Goal: Task Accomplishment & Management: Complete application form

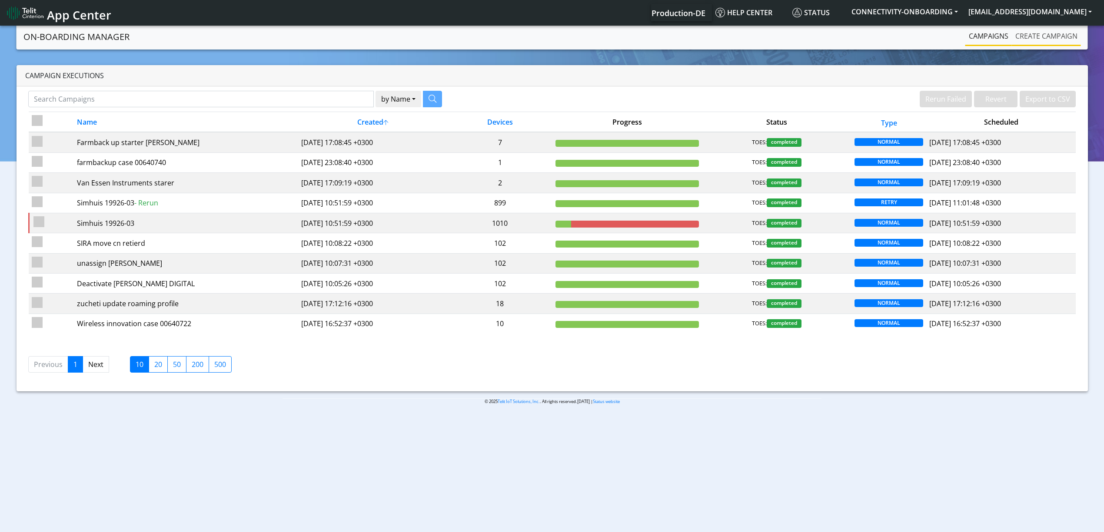
click at [1039, 39] on link "Create campaign" at bounding box center [1046, 35] width 69 height 17
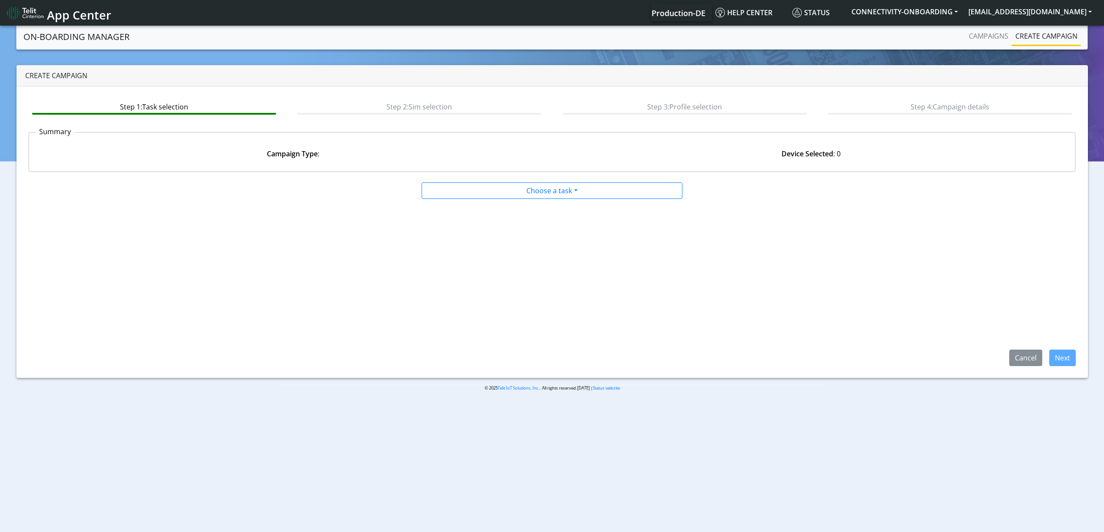
click at [1032, 36] on link "Create campaign" at bounding box center [1046, 35] width 69 height 17
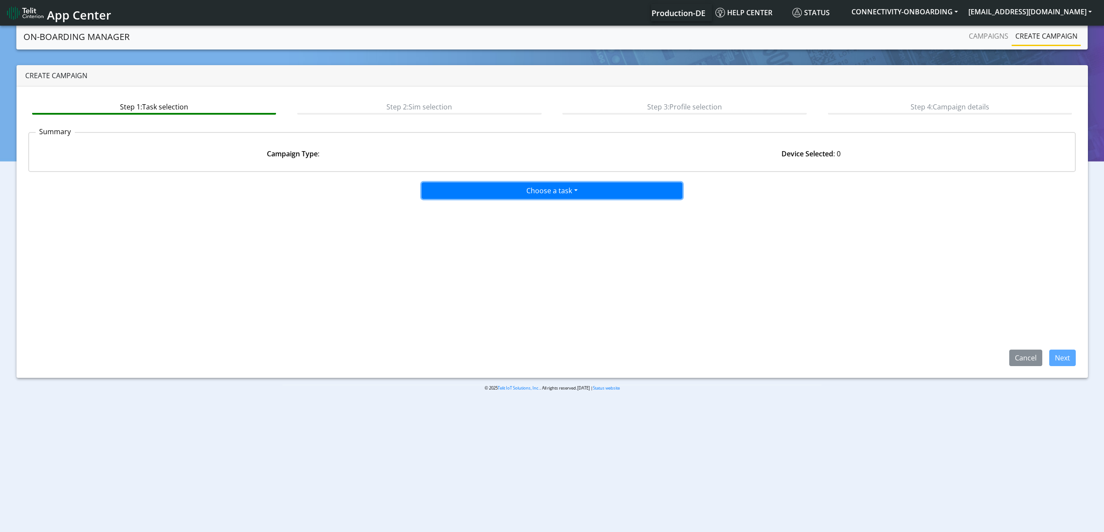
click at [592, 184] on button "Choose a task" at bounding box center [552, 191] width 261 height 17
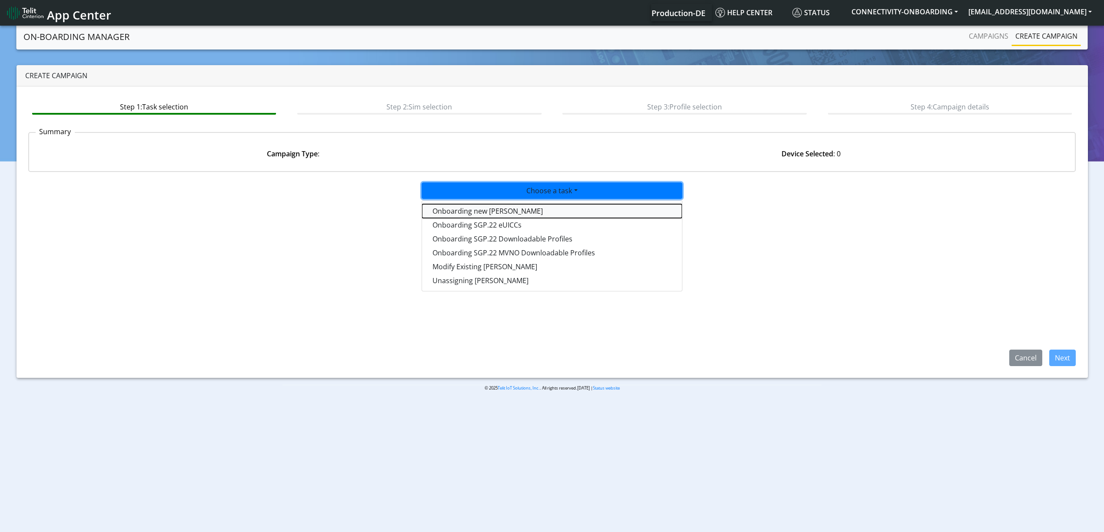
click at [577, 204] on tasktoes-dropdown "Onboarding new [PERSON_NAME]" at bounding box center [552, 211] width 260 height 14
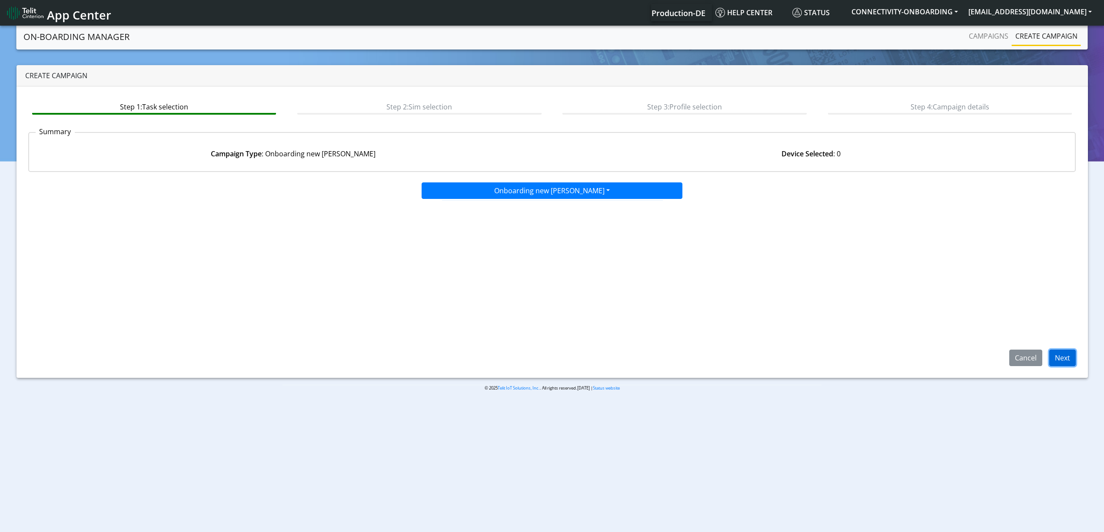
click at [1061, 359] on button "Next" at bounding box center [1062, 358] width 27 height 17
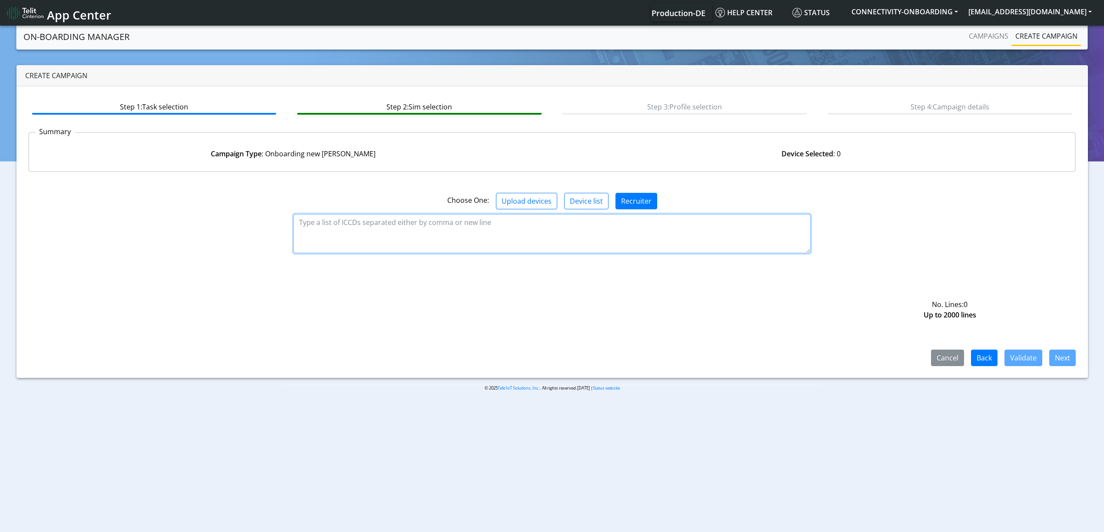
click at [581, 250] on textarea at bounding box center [551, 233] width 517 height 39
paste textarea "89358151000025923007 89358151000025922991"
paste textarea "89358151000031911251 89358151000031911244"
type textarea "89358151000025923007 89358151000025922991 89358151000031911251 8935815100003191…"
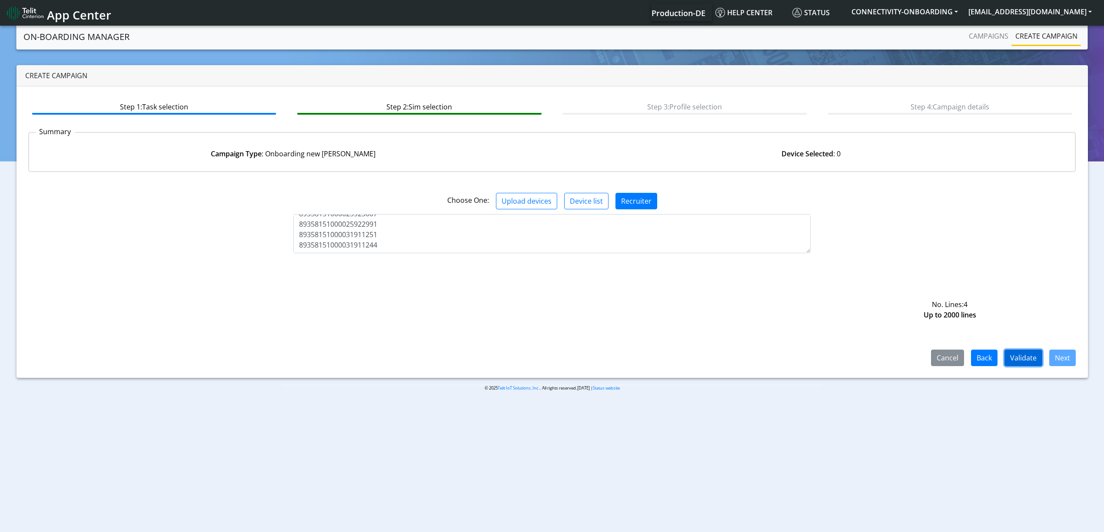
click at [1016, 360] on button "Validate" at bounding box center [1023, 358] width 38 height 17
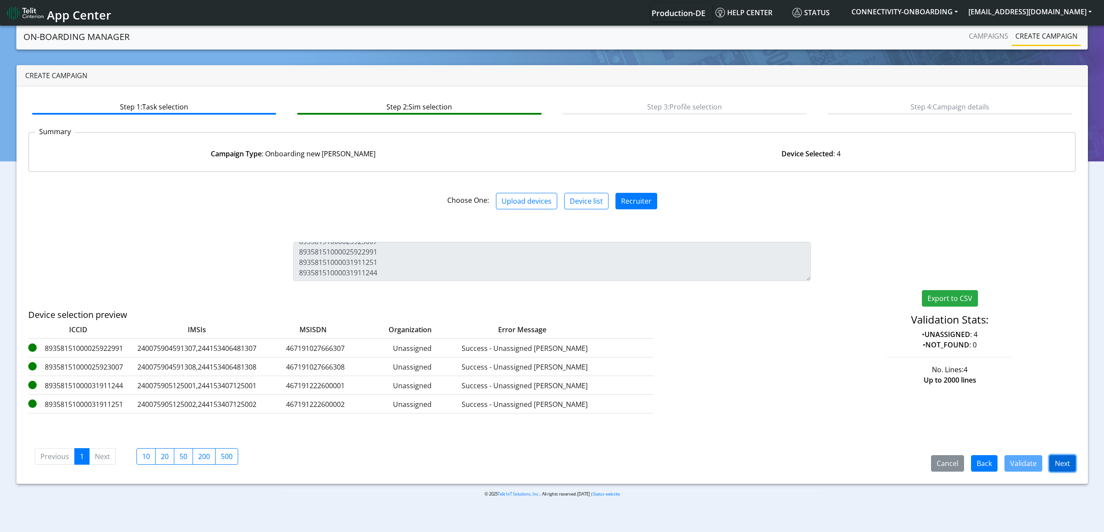
click at [1059, 470] on button "Next" at bounding box center [1062, 463] width 27 height 17
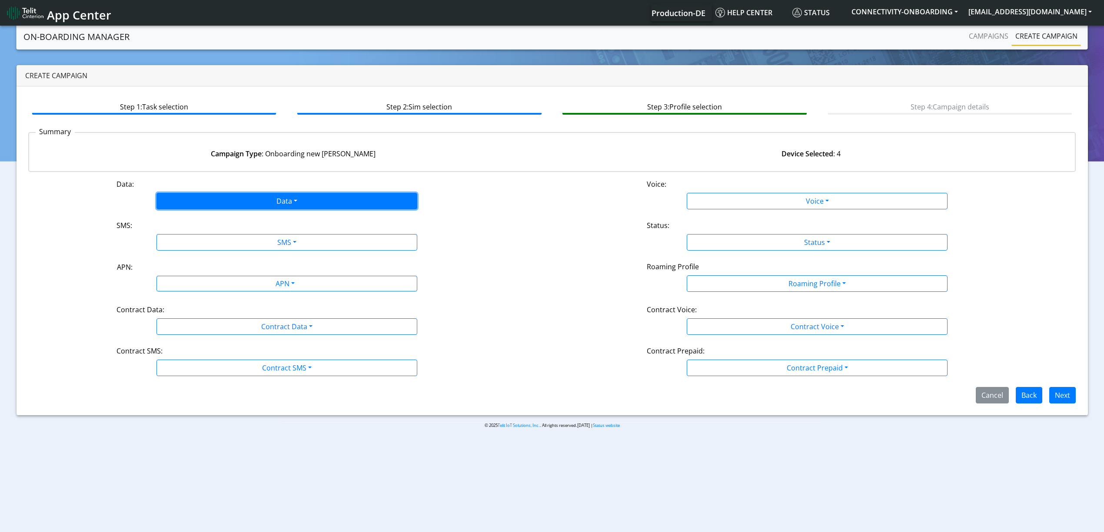
click at [275, 195] on button "Data" at bounding box center [286, 201] width 261 height 17
click at [225, 234] on button "Enabled" at bounding box center [287, 236] width 260 height 14
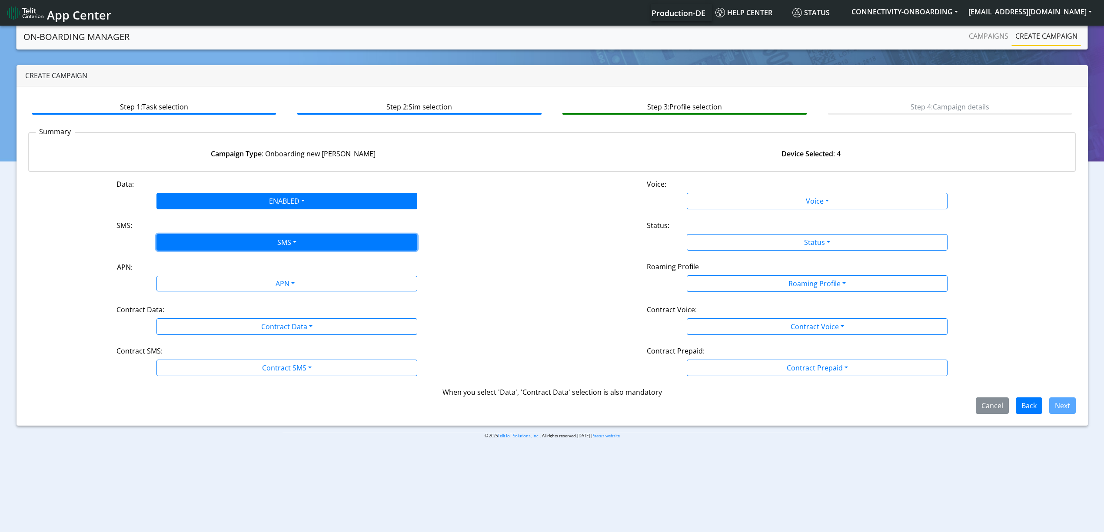
click at [224, 247] on button "SMS" at bounding box center [286, 242] width 261 height 17
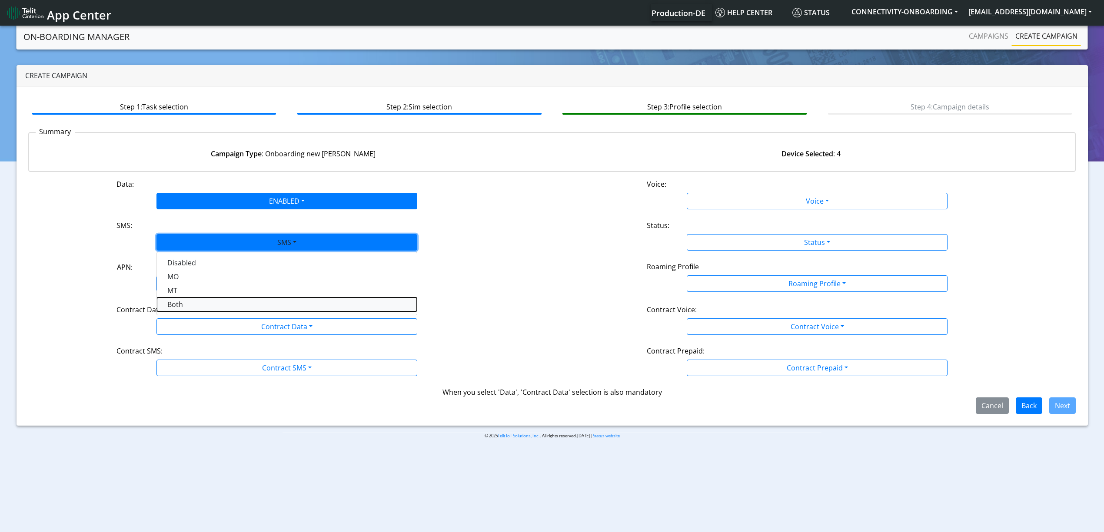
click at [212, 299] on button "Both" at bounding box center [287, 305] width 260 height 14
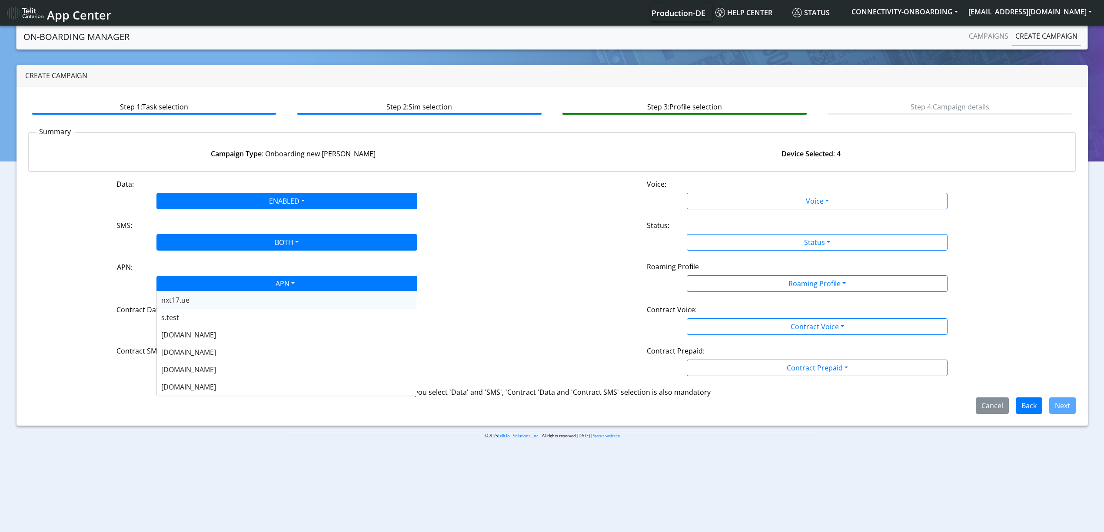
click at [211, 285] on div "APN" at bounding box center [284, 284] width 275 height 17
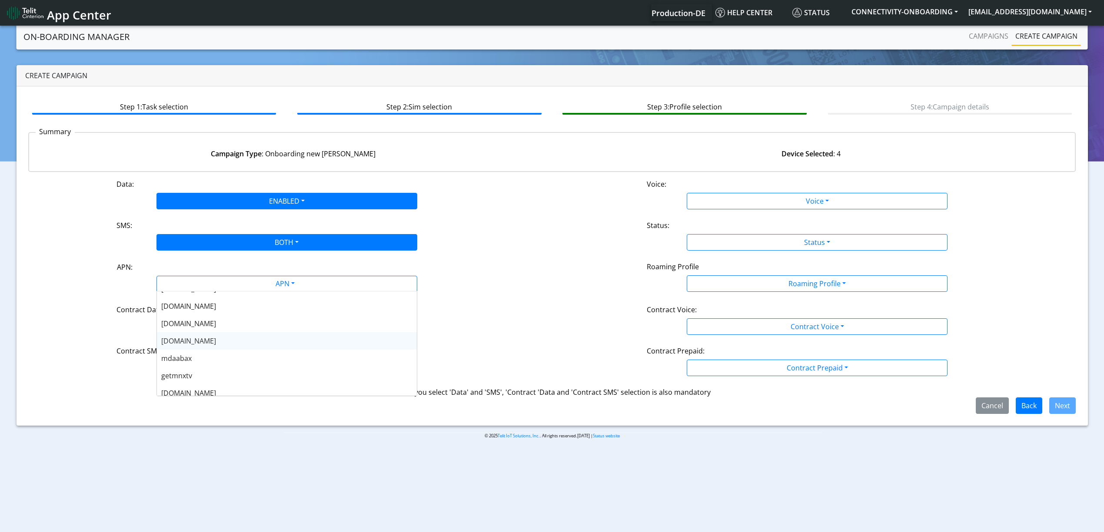
scroll to position [174, 0]
click at [225, 353] on div "[DOMAIN_NAME]" at bounding box center [287, 352] width 260 height 17
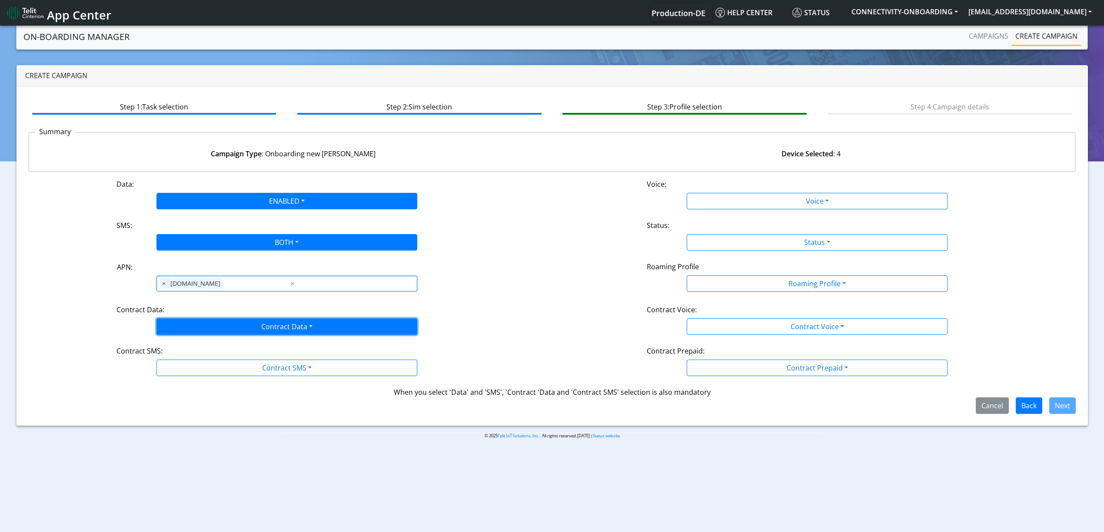
click at [216, 319] on button "Contract Data" at bounding box center [286, 327] width 261 height 17
drag, startPoint x: 211, startPoint y: 348, endPoint x: 211, endPoint y: 355, distance: 7.4
click at [211, 348] on Datadisabled-dropdown "Disabled" at bounding box center [287, 347] width 260 height 14
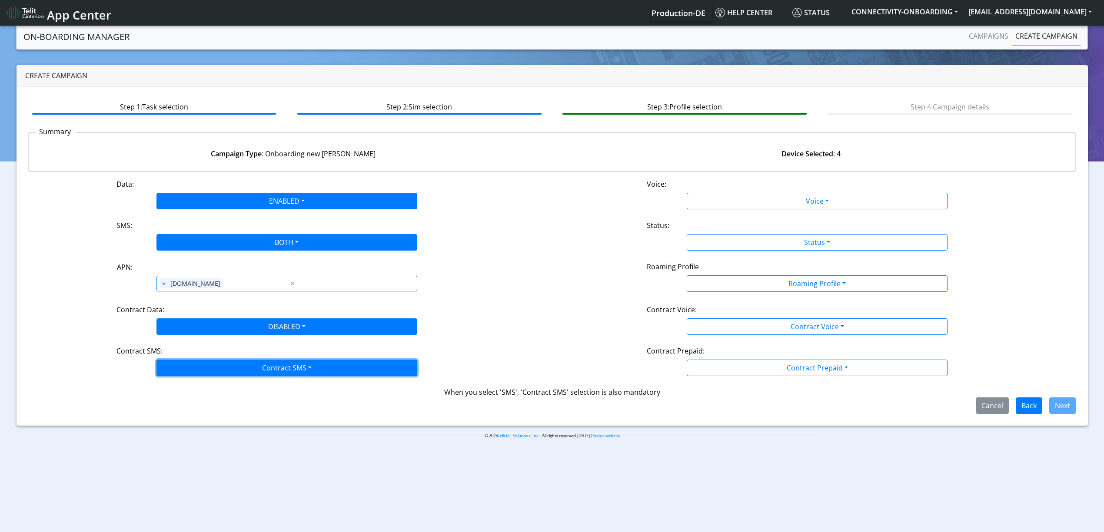
click at [209, 364] on button "Contract SMS" at bounding box center [286, 368] width 261 height 17
click at [197, 435] on SMSboth-dropdown "Both" at bounding box center [287, 430] width 260 height 14
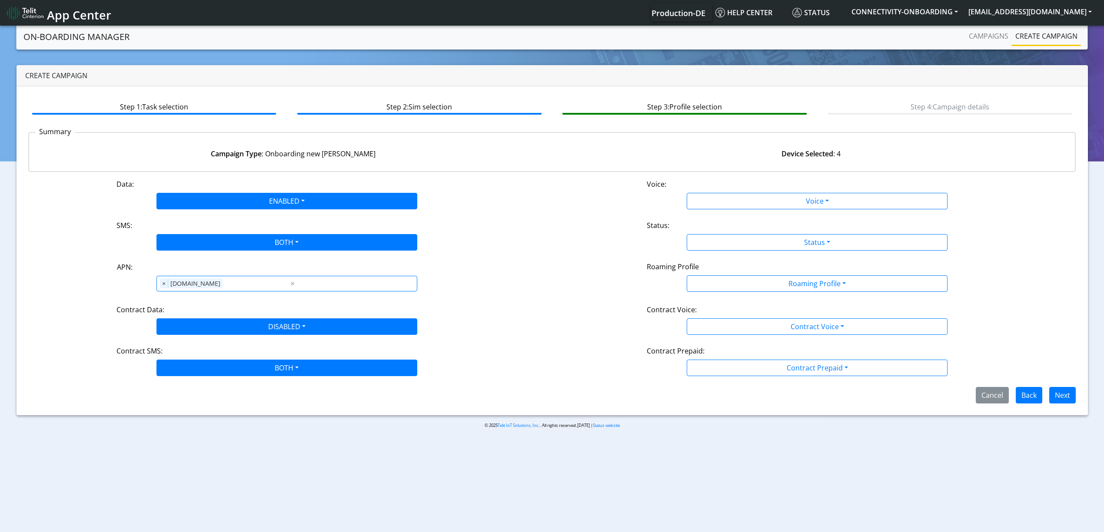
click at [189, 409] on div "Step 1: Task selection Step 2: Sim selection Step 3: Profile selection Step 4: …" at bounding box center [552, 250] width 1071 height 329
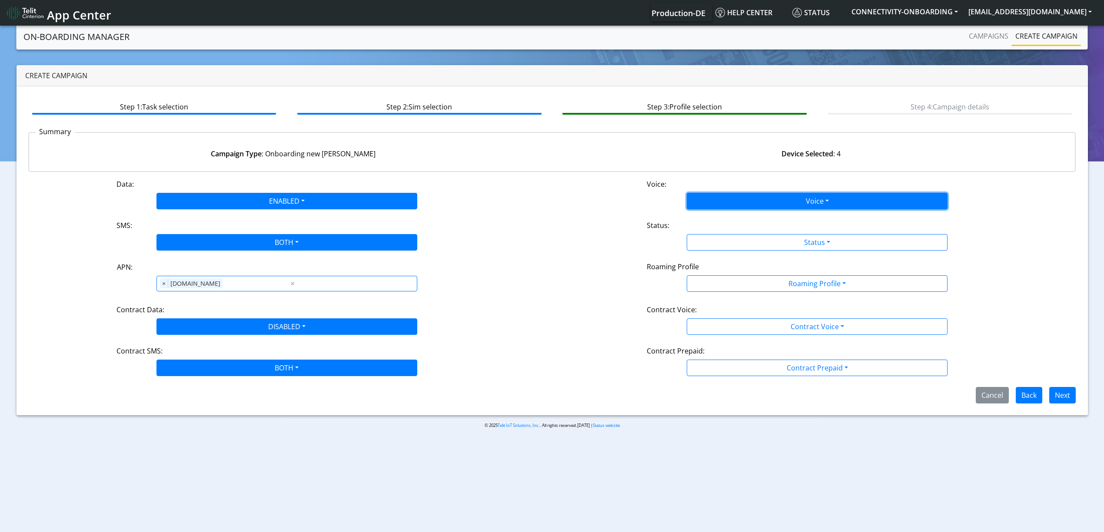
click at [717, 202] on button "Voice" at bounding box center [817, 201] width 261 height 17
click at [717, 215] on button "Disabled" at bounding box center [817, 222] width 260 height 14
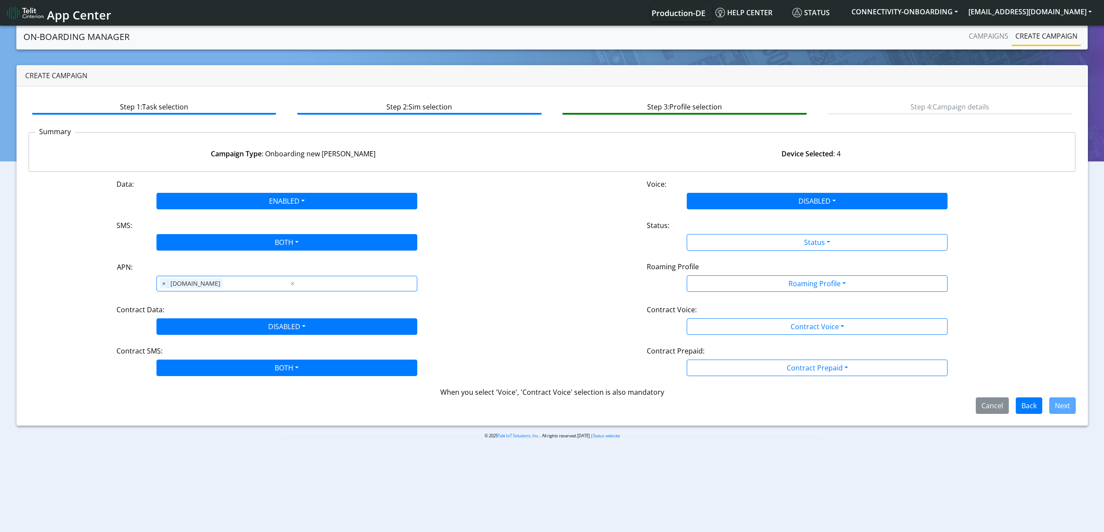
click at [720, 226] on div "Status:" at bounding box center [817, 227] width 354 height 14
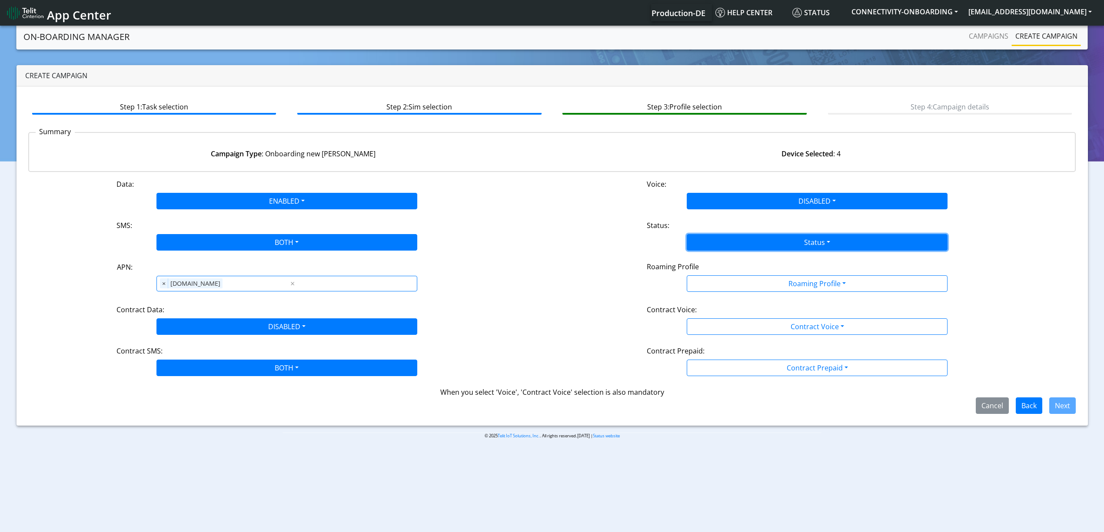
click at [722, 243] on button "Status" at bounding box center [817, 242] width 261 height 17
click at [715, 256] on button "Activate" at bounding box center [817, 263] width 260 height 14
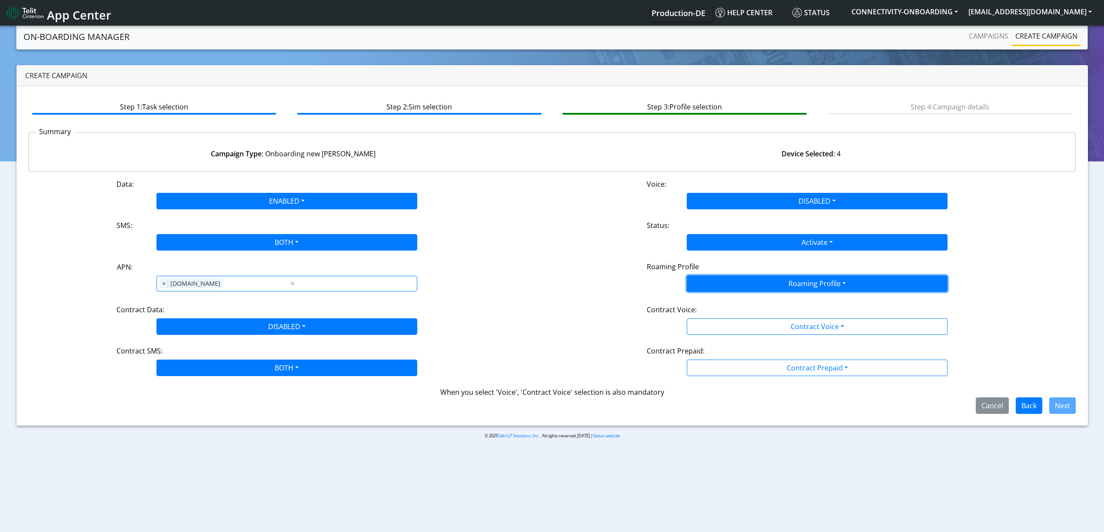
click at [758, 284] on button "Roaming Profile" at bounding box center [817, 283] width 261 height 17
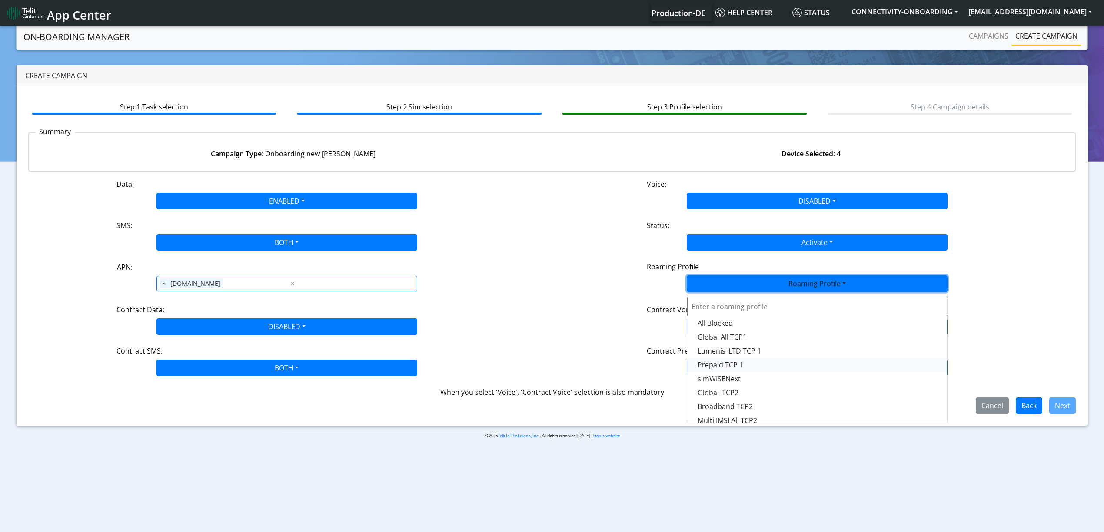
scroll to position [230, 0]
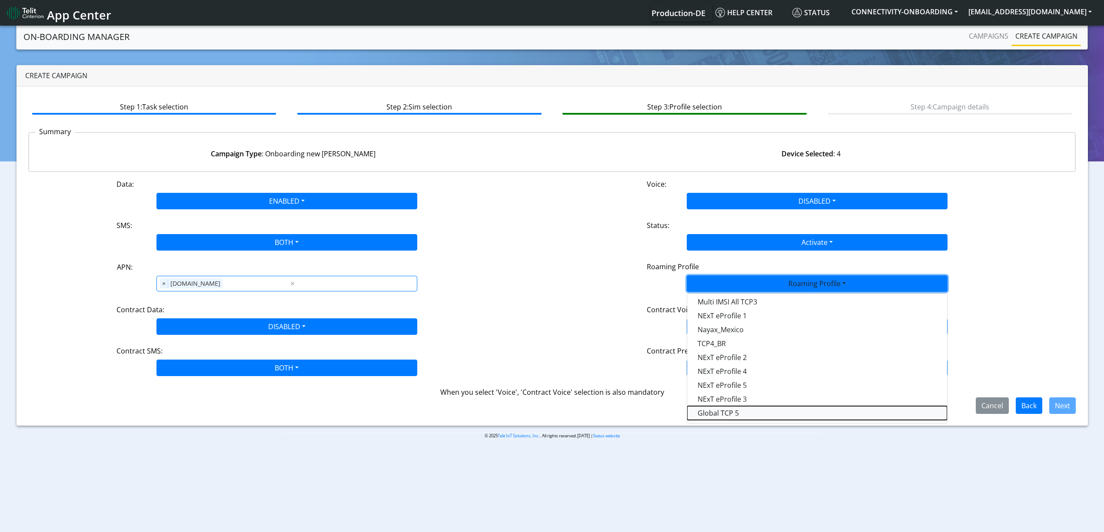
click at [758, 407] on Profile-dropdown "Global TCP 5" at bounding box center [817, 413] width 260 height 14
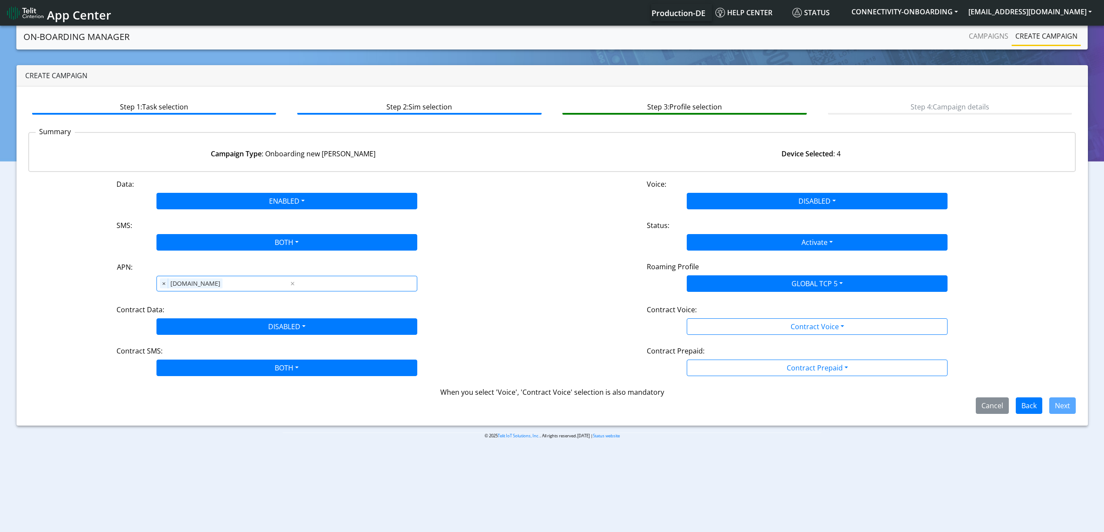
click at [717, 345] on div "Data: ENABLED Disabled Enabled Voice: DISABLED Disabled Enabled SMS: BOTH Disab…" at bounding box center [552, 296] width 1048 height 235
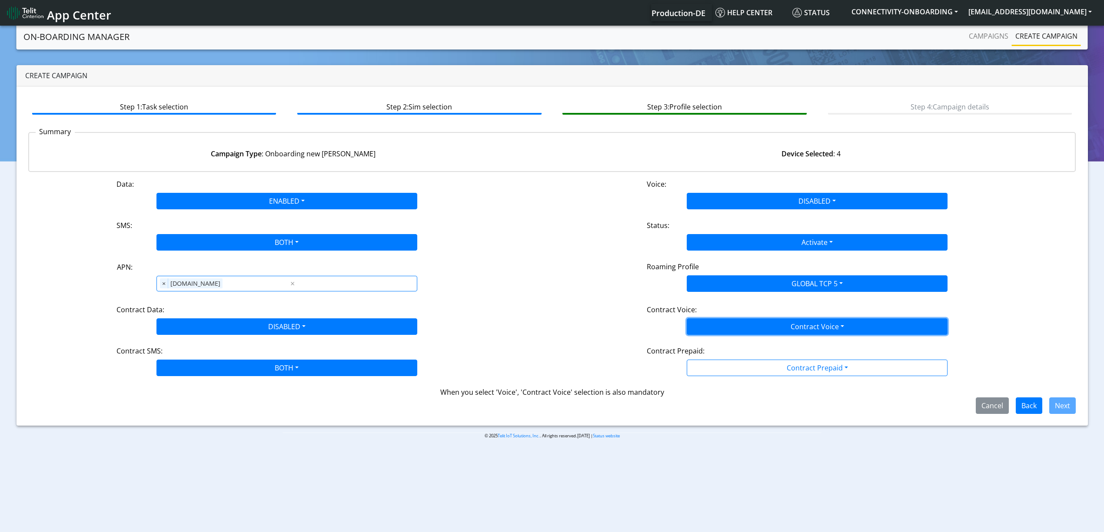
click at [715, 334] on button "Contract Voice" at bounding box center [817, 327] width 261 height 17
click at [715, 350] on Voicedisabled-dropdown "Disabled" at bounding box center [817, 347] width 260 height 14
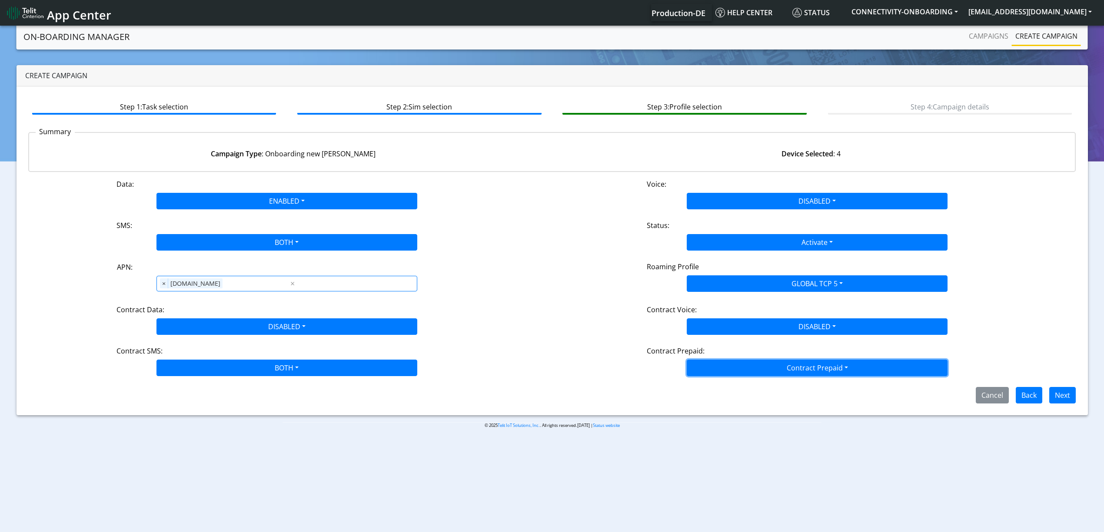
click at [726, 368] on button "Contract Prepaid" at bounding box center [817, 368] width 261 height 17
click at [735, 411] on div "Yes No" at bounding box center [817, 396] width 261 height 36
click at [758, 403] on Prepaidnotprepaid-dropdown "No" at bounding box center [817, 402] width 260 height 14
click at [840, 408] on div "Step 1: Task selection Step 2: Sim selection Step 3: Profile selection Step 4: …" at bounding box center [552, 250] width 1071 height 329
click at [1053, 398] on button "Next" at bounding box center [1062, 395] width 27 height 17
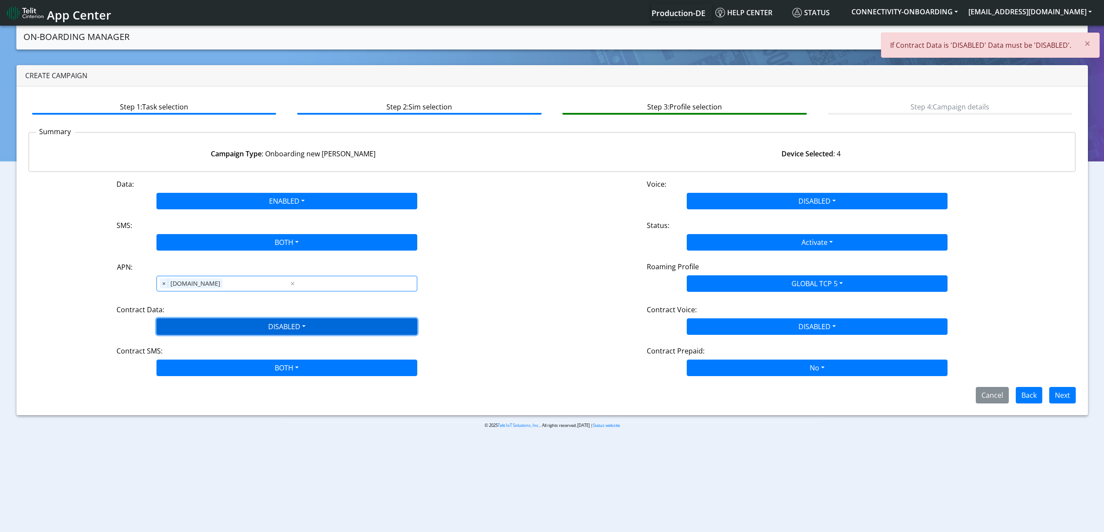
click at [289, 331] on button "DISABLED" at bounding box center [286, 327] width 261 height 17
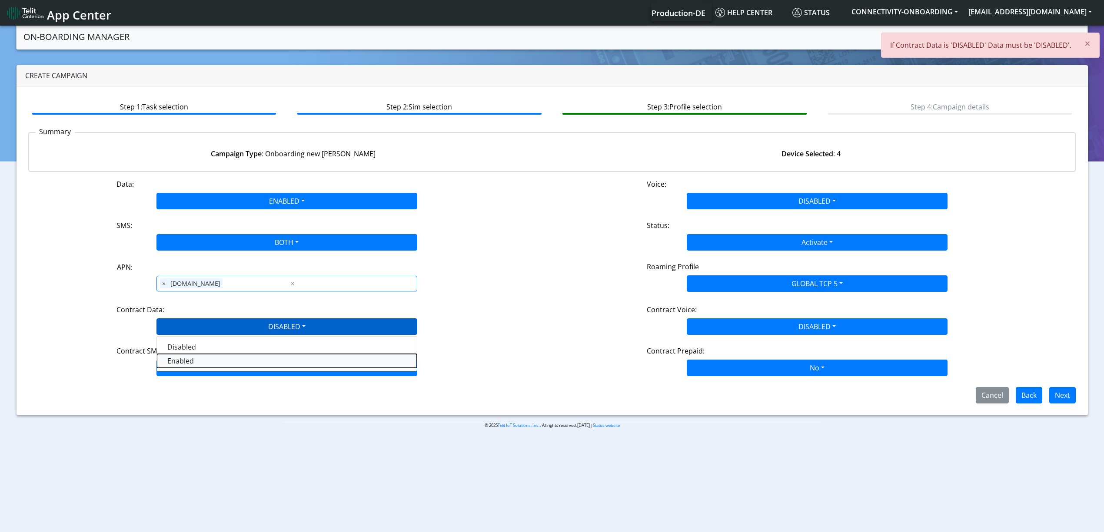
click at [246, 363] on Dataenabled-dropdown "Enabled" at bounding box center [287, 361] width 260 height 14
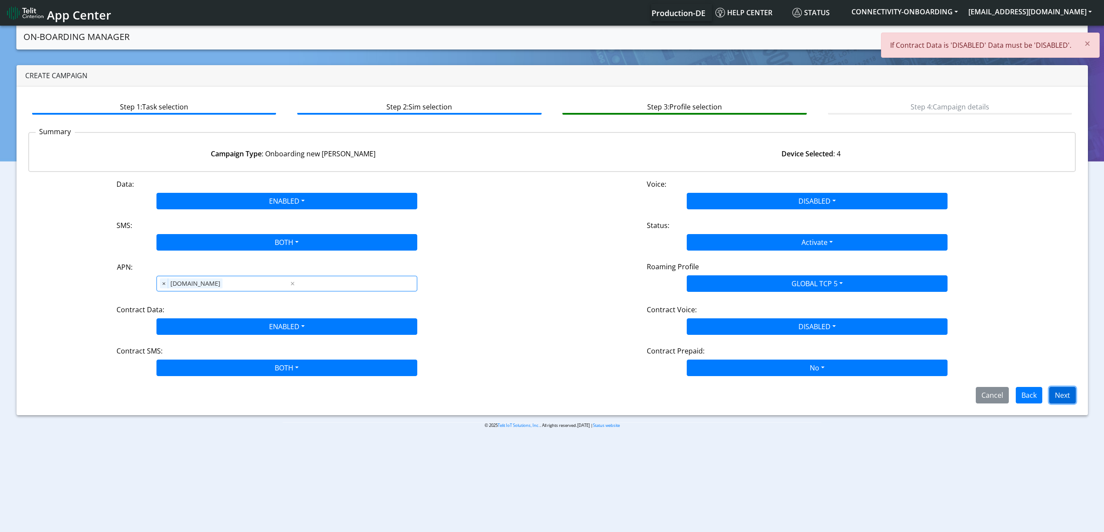
click at [1066, 398] on button "Next" at bounding box center [1062, 395] width 27 height 17
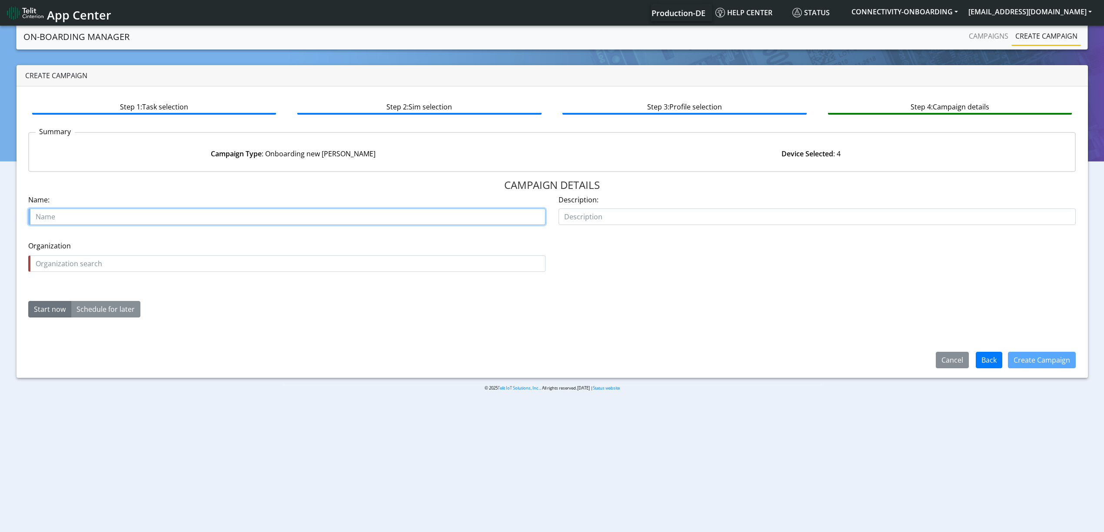
paste input "BIOTRONIK"
type input "BIOTRONIK starer"
click at [185, 263] on input "text" at bounding box center [286, 264] width 517 height 17
paste input "BIOTRONIK"
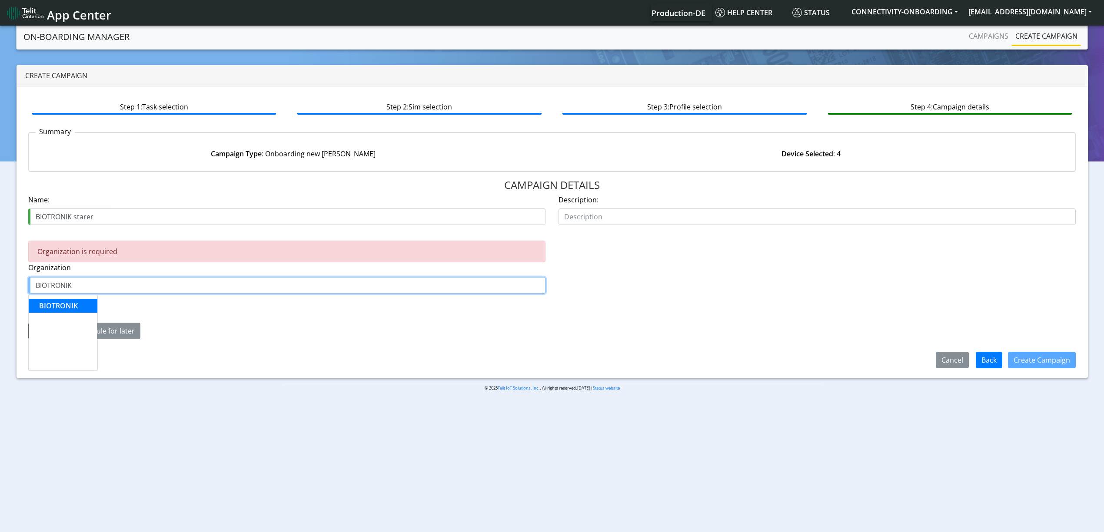
click at [82, 302] on button "BIOTRONIK" at bounding box center [63, 306] width 69 height 14
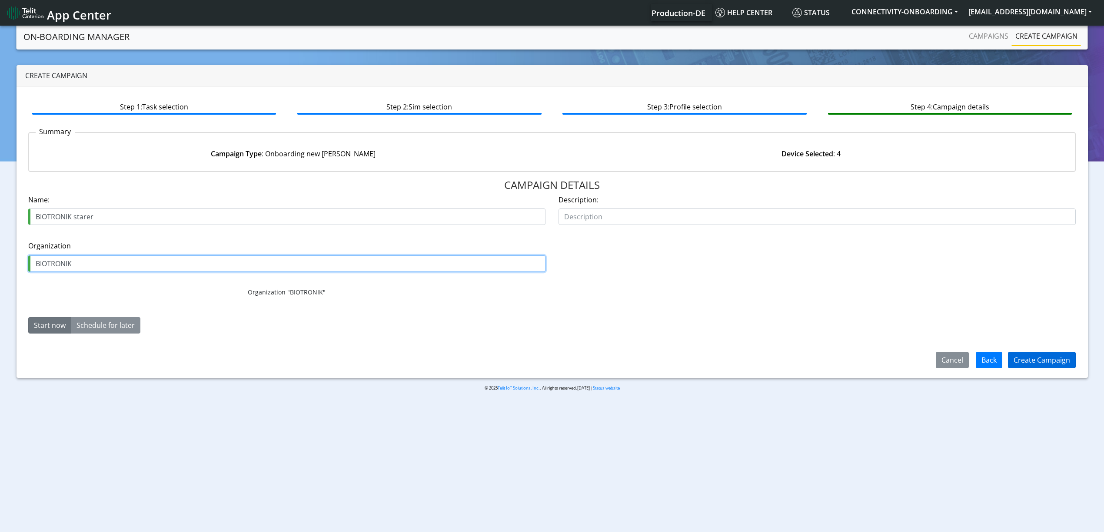
type input "BIOTRONIK"
click at [1045, 359] on button "Create Campaign" at bounding box center [1042, 360] width 68 height 17
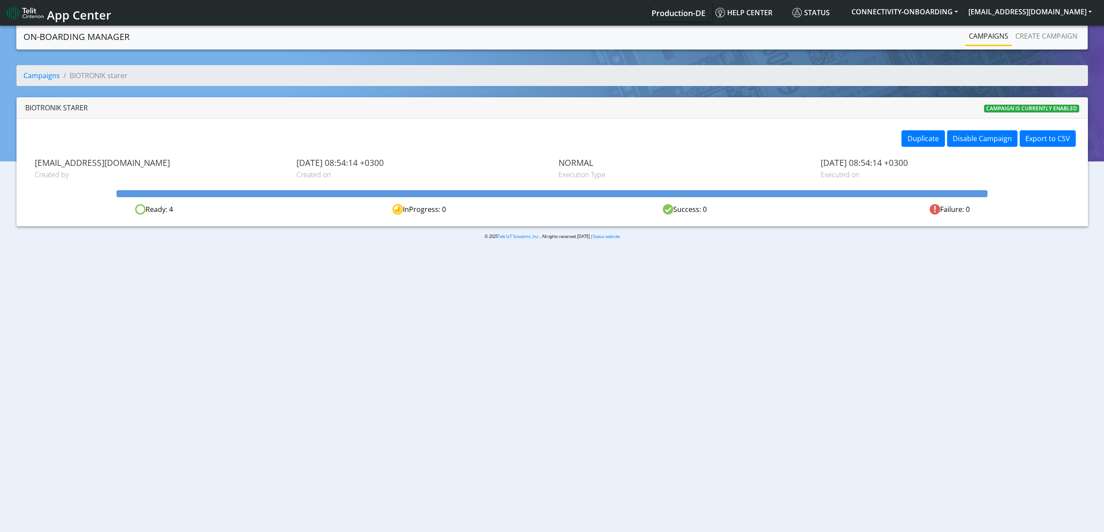
click at [984, 35] on link "Campaigns" at bounding box center [988, 35] width 46 height 17
